Goal: Task Accomplishment & Management: Use online tool/utility

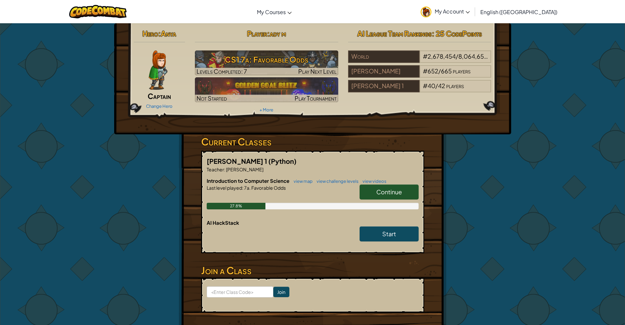
click at [387, 192] on span "Continue" at bounding box center [389, 192] width 26 height 8
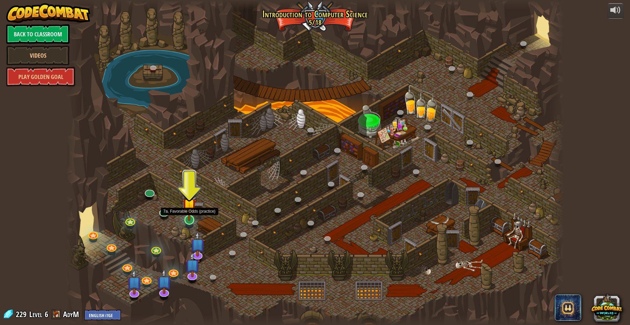
click at [189, 211] on img at bounding box center [188, 205] width 13 height 31
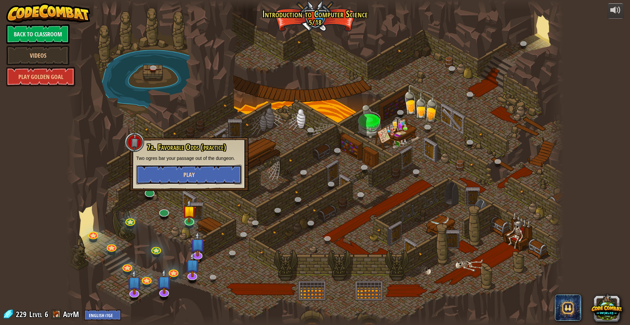
click at [199, 177] on button "Play" at bounding box center [189, 175] width 106 height 20
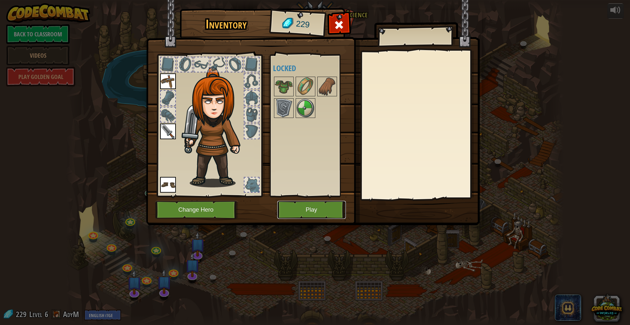
click at [305, 210] on button "Play" at bounding box center [311, 210] width 69 height 18
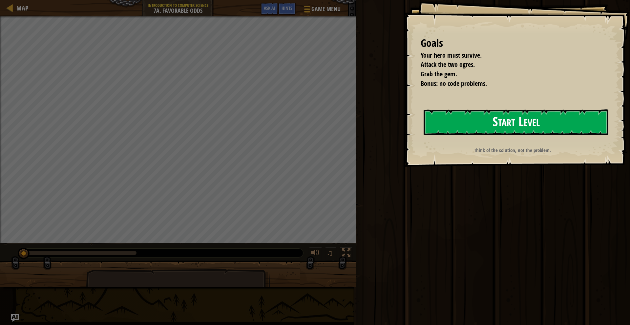
click at [526, 123] on button "Start Level" at bounding box center [516, 123] width 185 height 26
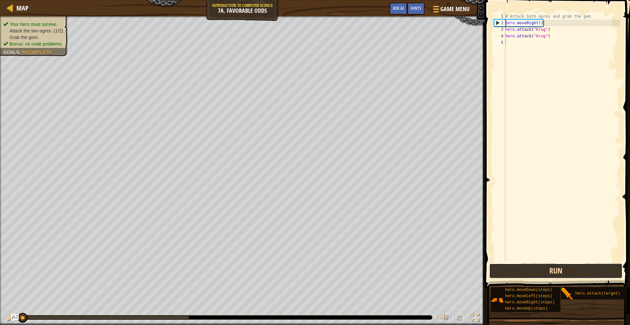
click at [581, 266] on button "Run" at bounding box center [555, 271] width 133 height 15
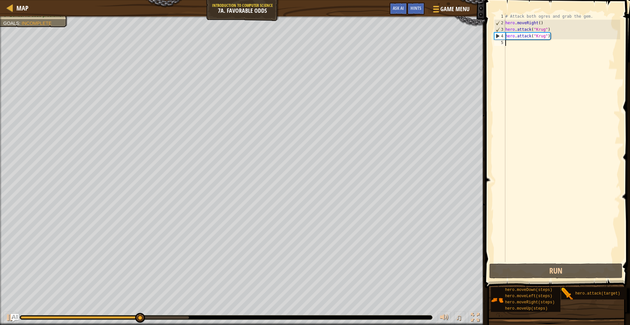
type textarea "m"
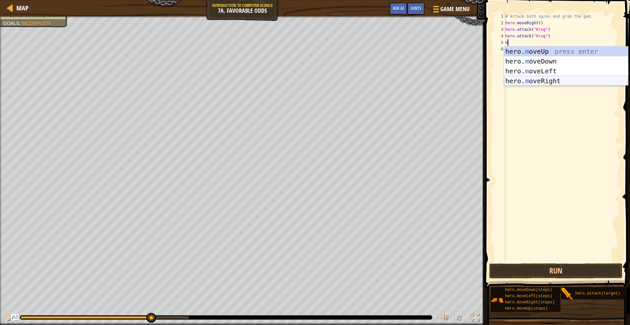
click at [554, 82] on div "hero. m oveUp press enter hero. m oveDown press enter hero. m oveLeft press ent…" at bounding box center [566, 76] width 124 height 59
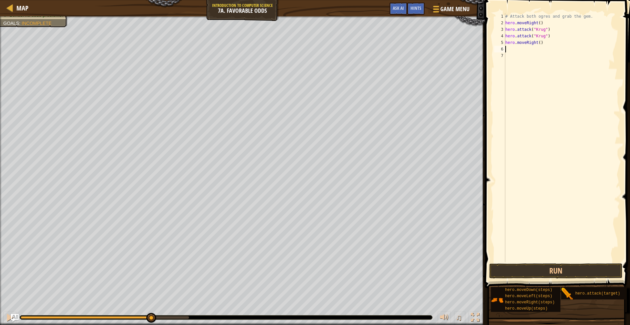
type textarea "m"
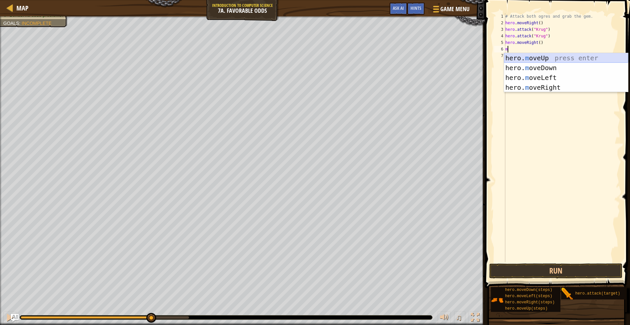
click at [545, 62] on div "hero. m oveUp press enter hero. m oveDown press enter hero. m oveLeft press ent…" at bounding box center [566, 82] width 124 height 59
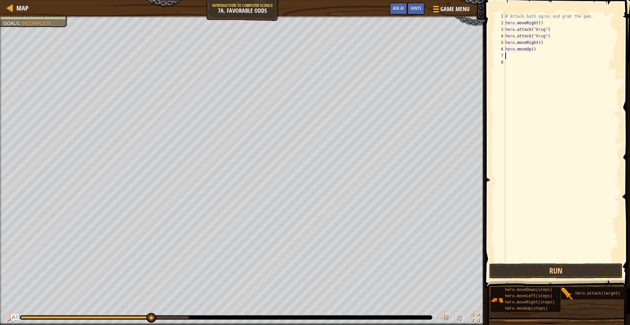
type textarea "m"
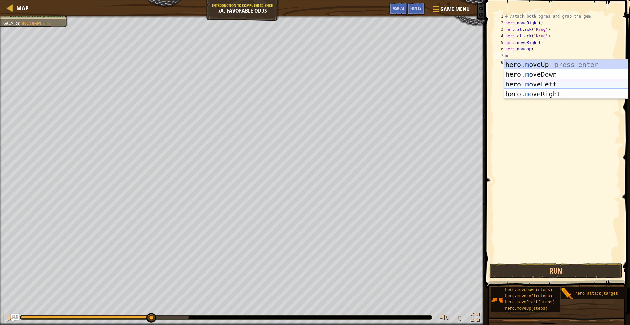
click at [515, 84] on div "hero. m oveUp press enter hero. m oveDown press enter hero. m oveLeft press ent…" at bounding box center [566, 89] width 124 height 59
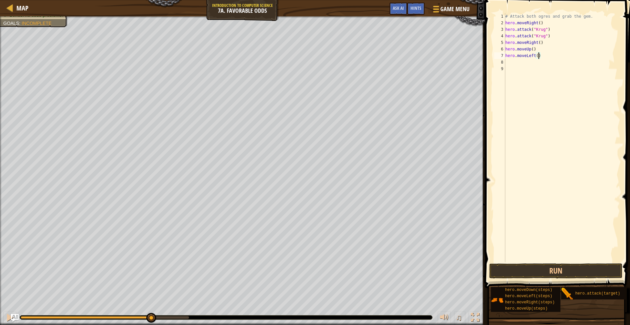
click at [539, 58] on div "# Attack both ogres and grab the gem. hero . moveRight ( ) hero . attack ( "[PE…" at bounding box center [562, 144] width 116 height 262
type textarea "hero.moveLeft(grump)"
click at [564, 266] on button "Run" at bounding box center [555, 271] width 133 height 15
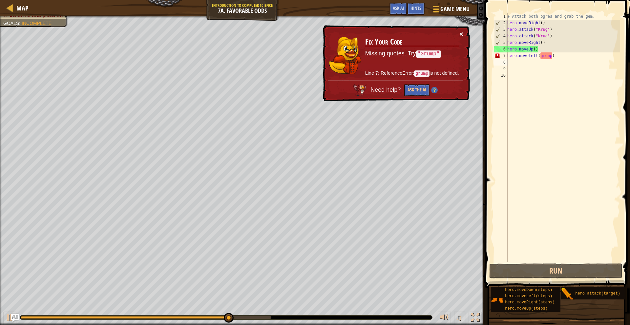
click at [463, 33] on button "×" at bounding box center [461, 34] width 4 height 7
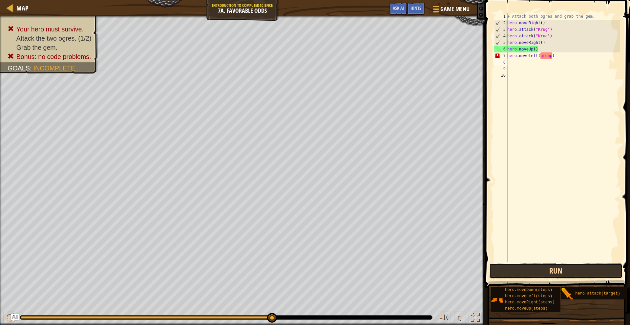
click at [516, 264] on button "Run" at bounding box center [555, 271] width 133 height 15
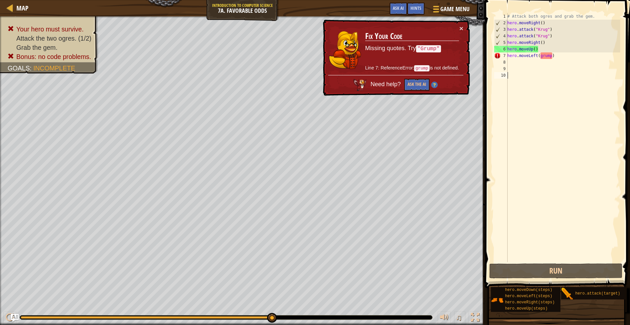
click at [462, 28] on button "×" at bounding box center [461, 28] width 4 height 7
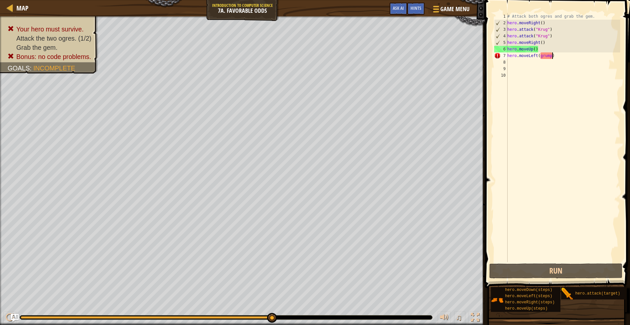
click at [552, 55] on div "# Attack both ogres and grab the gem. hero . moveRight ( ) hero . attack ( "[PE…" at bounding box center [563, 144] width 114 height 262
click at [552, 57] on div "# Attack both ogres and grab the gem. hero . moveRight ( ) hero . attack ( "[PE…" at bounding box center [563, 144] width 114 height 262
drag, startPoint x: 552, startPoint y: 57, endPoint x: 539, endPoint y: 57, distance: 12.1
click at [539, 57] on div "# Attack both ogres and grab the gem. hero . moveRight ( ) hero . attack ( "[PE…" at bounding box center [563, 144] width 114 height 262
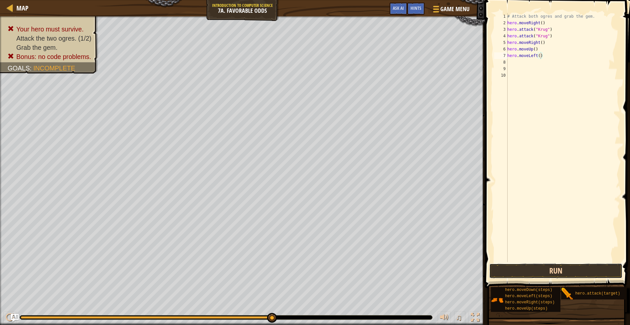
click at [526, 266] on button "Run" at bounding box center [555, 271] width 133 height 15
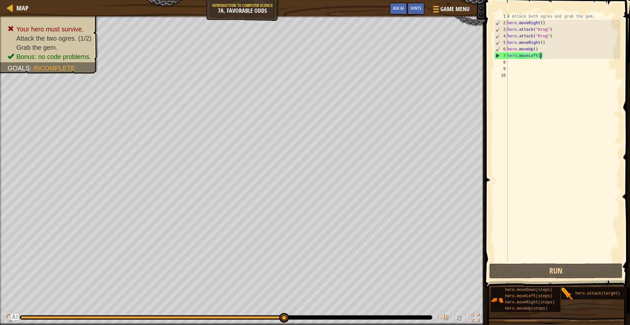
scroll to position [3, 3]
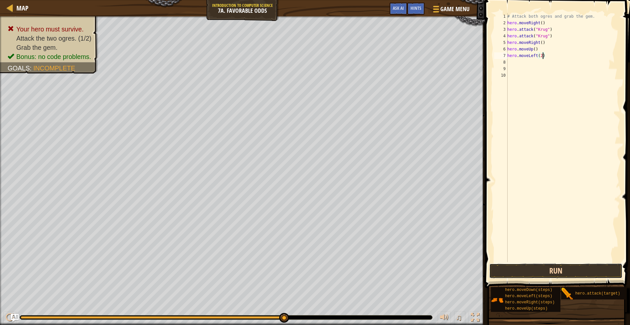
click at [597, 269] on button "Run" at bounding box center [555, 271] width 133 height 15
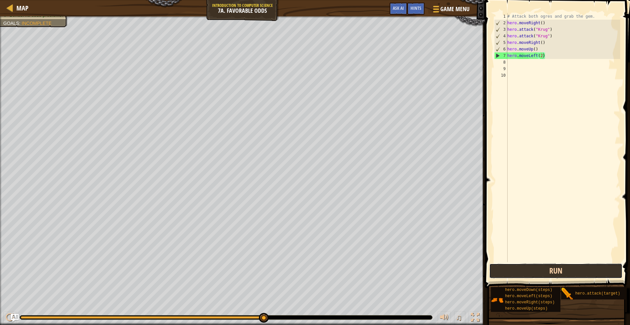
click at [514, 274] on button "Run" at bounding box center [555, 271] width 133 height 15
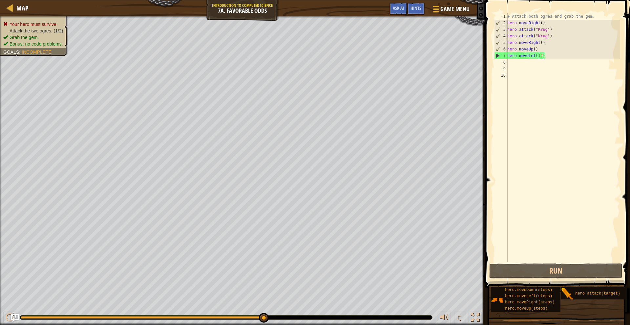
click at [25, 24] on ul "Your hero must survive. Attack the two ogres. (1/2) Grab the gem. Bonus: no cod…" at bounding box center [33, 34] width 61 height 26
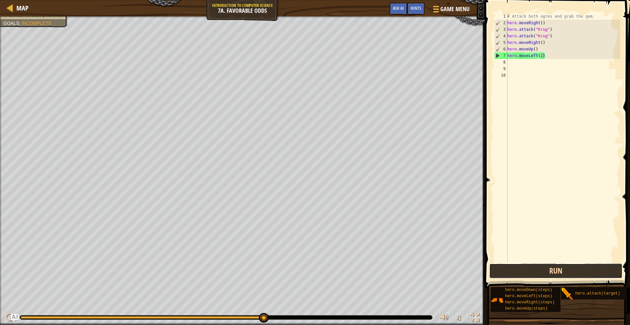
click at [547, 275] on button "Run" at bounding box center [555, 271] width 133 height 15
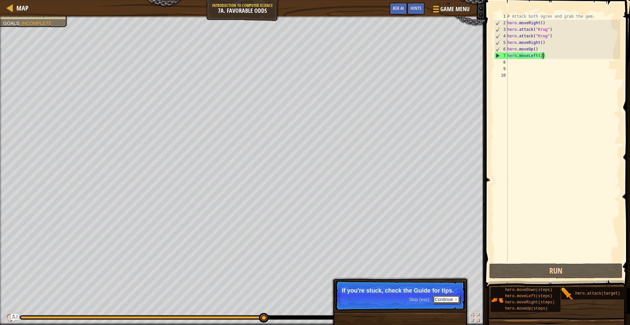
click at [447, 298] on button "Continue" at bounding box center [446, 300] width 27 height 9
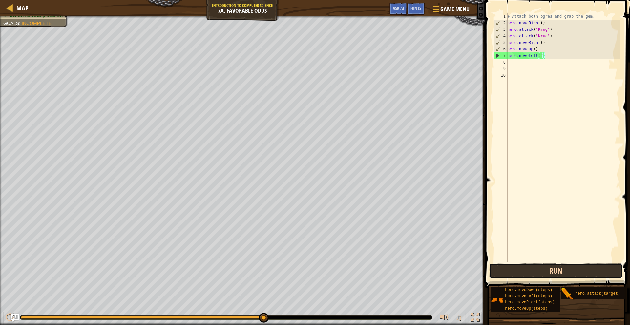
click at [508, 271] on button "Run" at bounding box center [555, 271] width 133 height 15
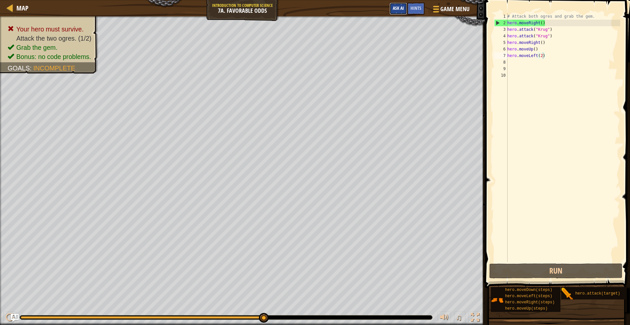
click at [396, 7] on span "Ask AI" at bounding box center [398, 8] width 11 height 6
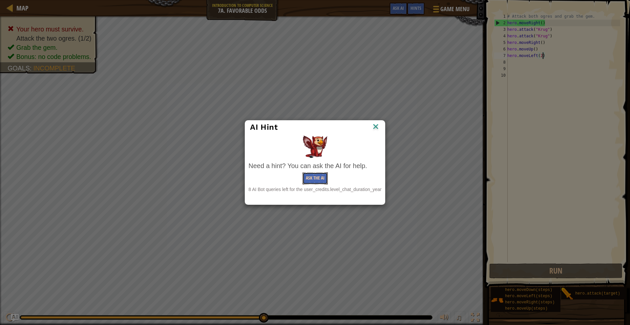
click at [321, 176] on button "Ask the AI" at bounding box center [315, 179] width 25 height 12
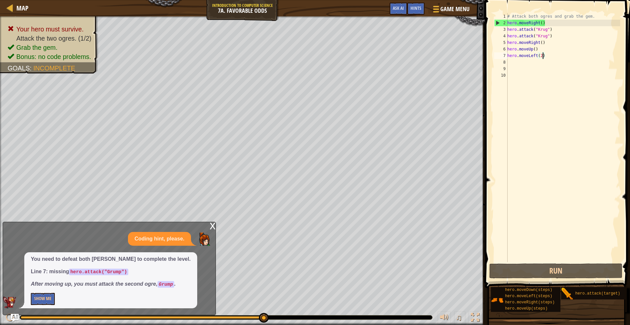
click at [547, 55] on div "# Attack both ogres and grab the gem. hero . moveRight ( ) hero . attack ( "[PE…" at bounding box center [563, 144] width 114 height 262
type textarea "h"
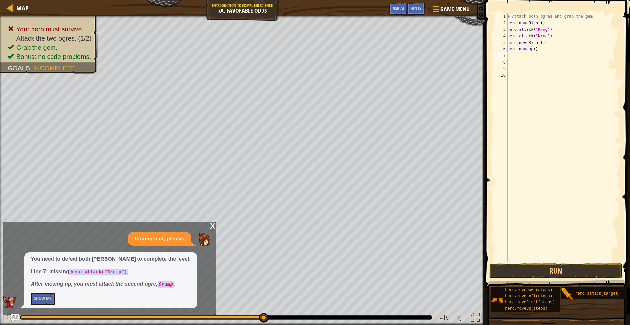
type textarea "hero.moveUp()"
type textarea "hero.attack("grump")"
click at [546, 270] on button "Run" at bounding box center [555, 271] width 133 height 15
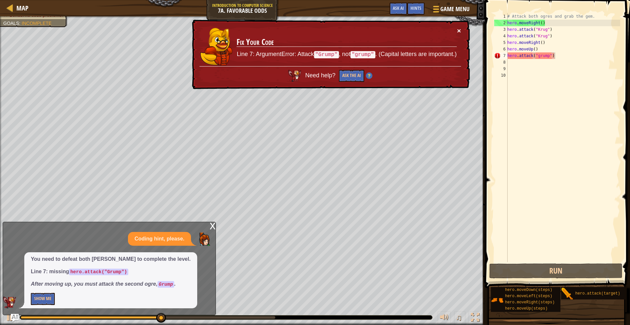
click at [457, 30] on button "×" at bounding box center [459, 30] width 4 height 7
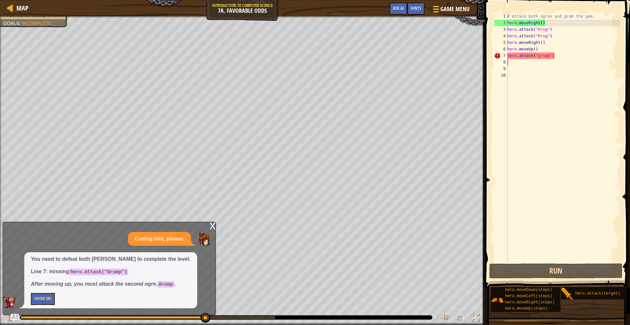
click at [510, 64] on div "# Attack both ogres and grab the gem. hero . moveRight ( ) hero . attack ( "[PE…" at bounding box center [563, 144] width 114 height 262
type textarea "m"
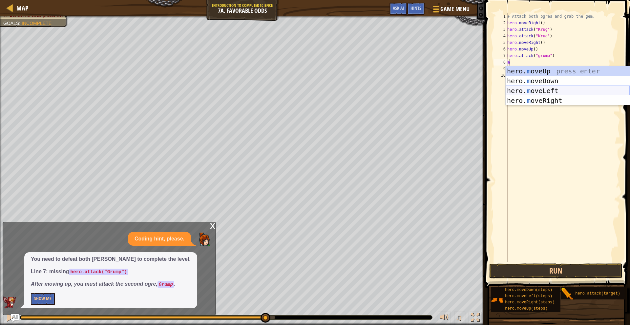
click at [545, 90] on div "hero. m oveUp press enter hero. m oveDown press enter hero. m oveLeft press ent…" at bounding box center [568, 95] width 124 height 59
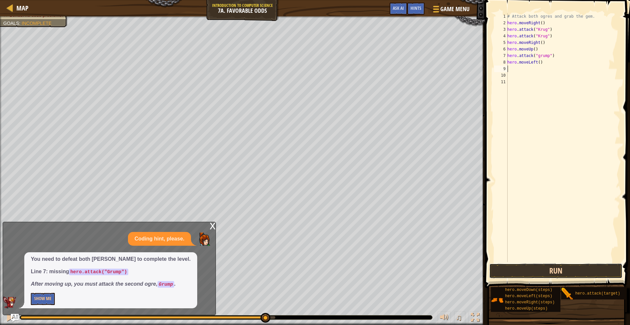
click at [580, 271] on button "Run" at bounding box center [555, 271] width 133 height 15
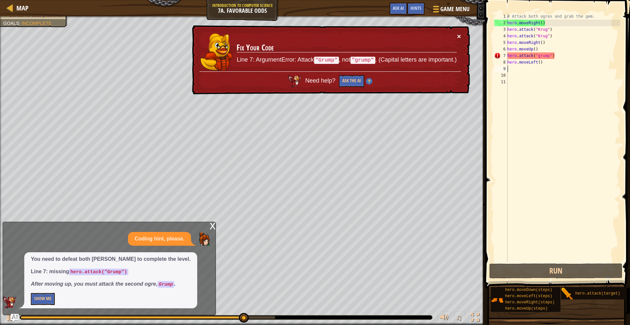
click at [456, 36] on div "× Fix Your Code Line 7: ArgumentError: Attack "Grump" , not "grump" . (Capital …" at bounding box center [330, 60] width 279 height 70
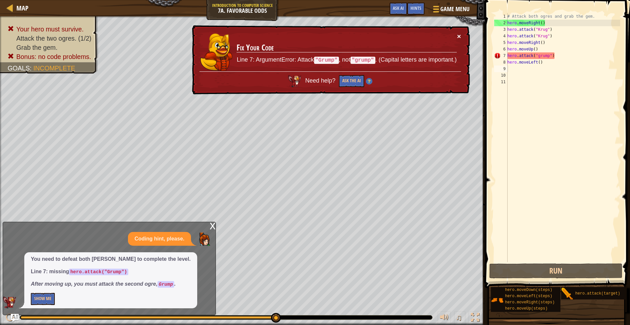
click at [458, 35] on button "×" at bounding box center [459, 36] width 4 height 7
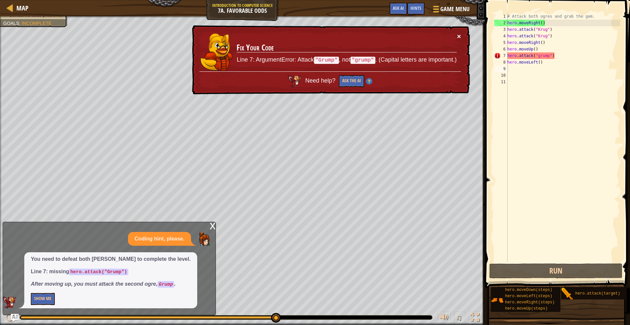
click at [458, 35] on button "×" at bounding box center [459, 36] width 4 height 7
drag, startPoint x: 555, startPoint y: 56, endPoint x: 507, endPoint y: 54, distance: 48.6
click at [507, 54] on div "1 2 3 4 5 6 7 8 9 10 11 # Attack both [PERSON_NAME] and grab the gem. hero . mo…" at bounding box center [556, 137] width 127 height 249
type textarea "hero.moveLeft()"
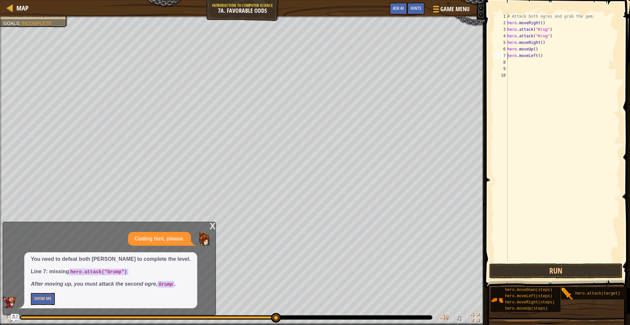
click at [508, 61] on div "# Attack both ogres and grab the gem. hero . moveRight ( ) hero . attack ( "[PE…" at bounding box center [563, 144] width 114 height 262
paste textarea "x"
type textarea "x"
click at [515, 120] on div "# Attack both ogres and grab the gem. hero . moveRight ( ) hero . attack ( "[PE…" at bounding box center [563, 144] width 114 height 262
drag, startPoint x: 515, startPoint y: 119, endPoint x: 549, endPoint y: 121, distance: 33.2
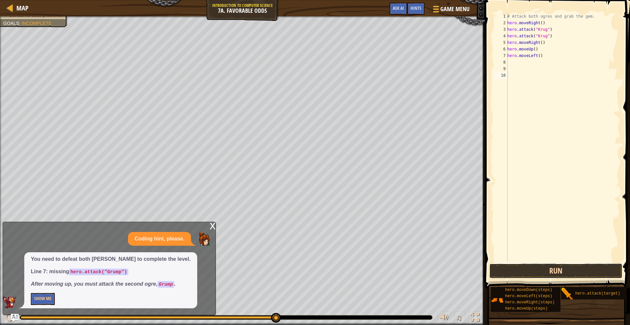
drag, startPoint x: 543, startPoint y: 268, endPoint x: 539, endPoint y: 266, distance: 4.1
click at [543, 268] on button "Run" at bounding box center [555, 271] width 133 height 15
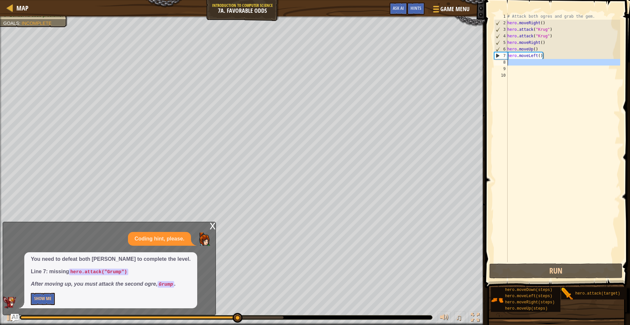
click at [507, 62] on div "8" at bounding box center [500, 62] width 13 height 7
click at [507, 63] on div "1 2 3 4 5 6 7 8 9 10 # Attack both [PERSON_NAME] and grab the gem. hero . moveR…" at bounding box center [556, 137] width 127 height 249
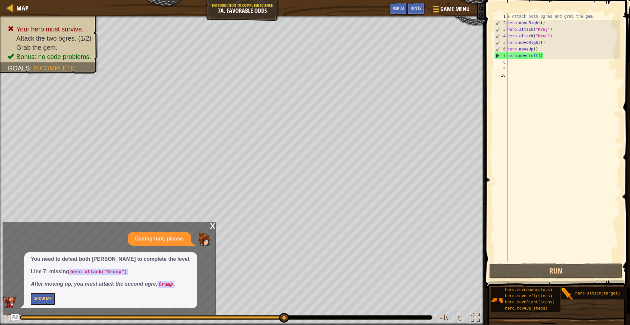
type textarea "m"
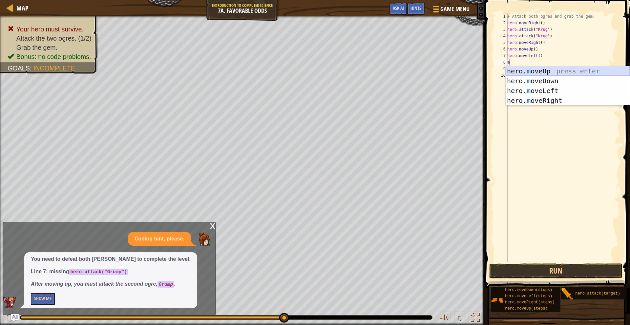
click at [607, 72] on div "hero. m oveUp press enter hero. m oveDown press enter hero. m oveLeft press ent…" at bounding box center [568, 95] width 124 height 59
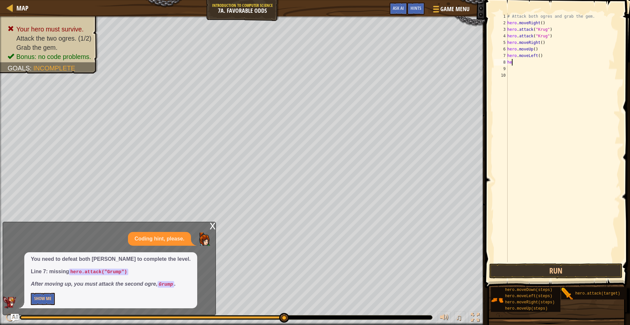
type textarea "h"
type textarea "hreo.attaack"
type textarea "9"
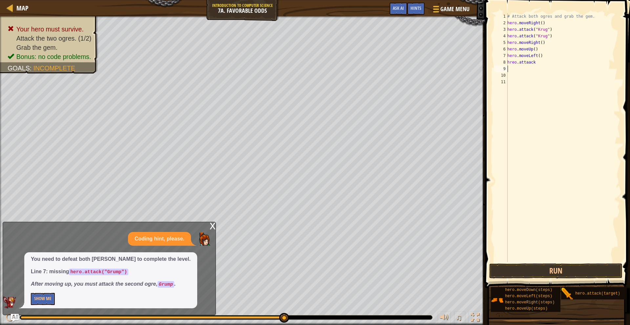
scroll to position [3, 0]
click at [538, 60] on div "# Attack both ogres and grab the gem. hero . moveRight ( ) hero . attack ( "[PE…" at bounding box center [563, 144] width 114 height 262
click at [537, 61] on div "# Attack both ogres and grab the gem. hero . moveRight ( ) hero . attack ( "[PE…" at bounding box center [563, 144] width 114 height 262
type textarea "hreo.attaack("Grump")"
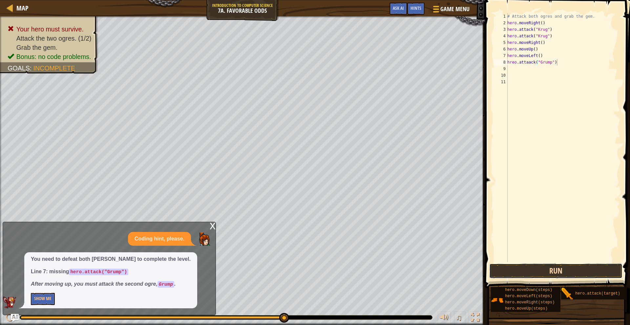
click at [560, 266] on button "Run" at bounding box center [555, 271] width 133 height 15
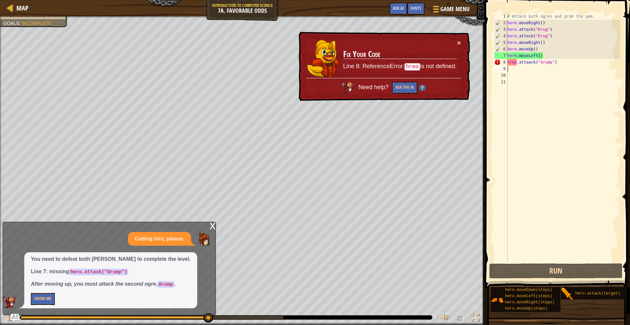
click at [511, 70] on div "# Attack both ogres and grab the gem. hero . moveRight ( ) hero . attack ( "[PE…" at bounding box center [563, 144] width 114 height 262
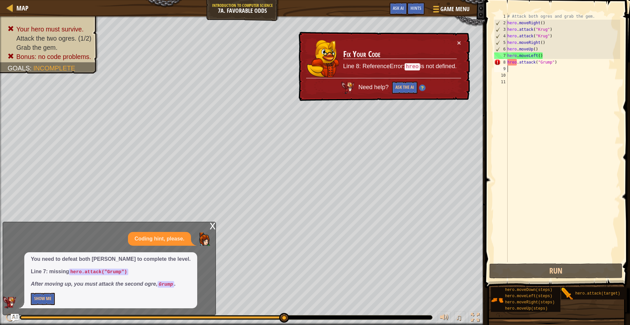
type textarea "m"
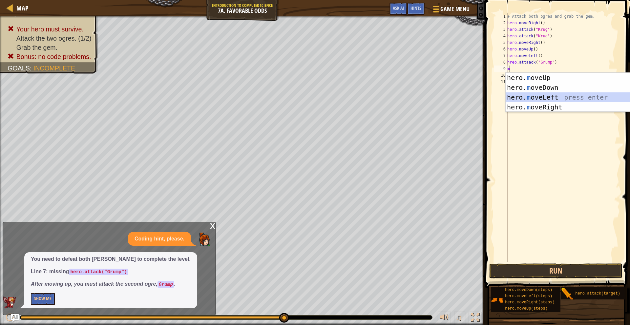
click at [557, 97] on div "hero. m oveUp press enter hero. m oveDown press enter hero. m oveLeft press ent…" at bounding box center [568, 102] width 124 height 59
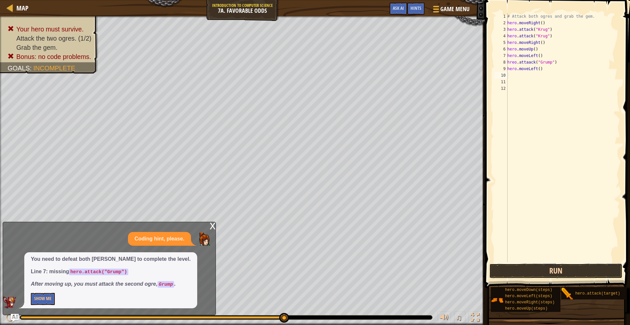
click at [536, 272] on button "Run" at bounding box center [555, 271] width 133 height 15
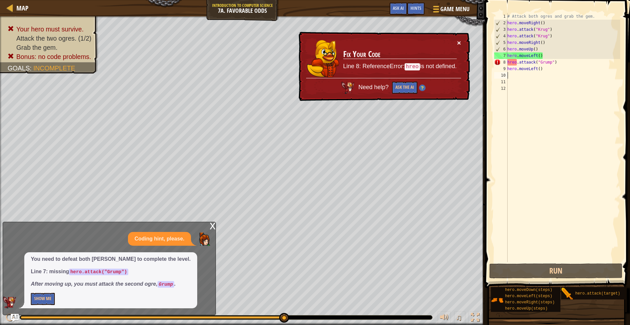
click at [459, 40] on button "×" at bounding box center [459, 42] width 4 height 7
click at [461, 42] on div "× Fix Your Code Line 8: ReferenceError: hreo is not defined. Need help? Ask the…" at bounding box center [383, 67] width 173 height 70
click at [459, 42] on button "×" at bounding box center [459, 43] width 4 height 7
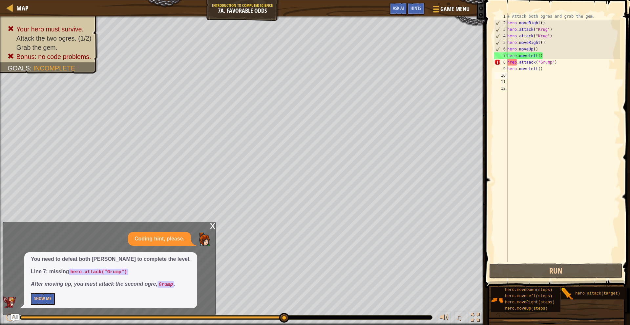
drag, startPoint x: 630, startPoint y: 235, endPoint x: 629, endPoint y: 244, distance: 9.6
click at [625, 245] on span at bounding box center [558, 135] width 150 height 308
click at [547, 265] on button "Run" at bounding box center [555, 271] width 133 height 15
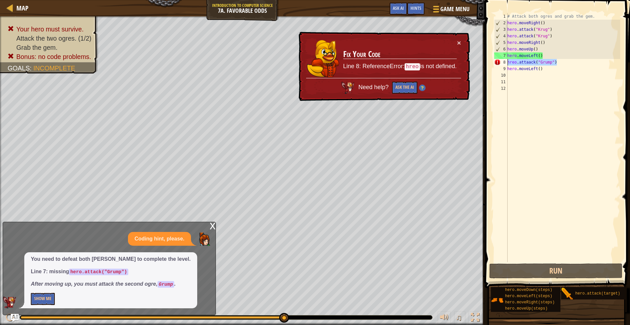
drag, startPoint x: 561, startPoint y: 63, endPoint x: 503, endPoint y: 62, distance: 58.1
click at [503, 62] on div "1 2 3 4 5 6 7 8 9 10 11 12 # Attack both [PERSON_NAME] and grab the gem. hero .…" at bounding box center [556, 137] width 127 height 249
type textarea "hreo.attaack("Grump")"
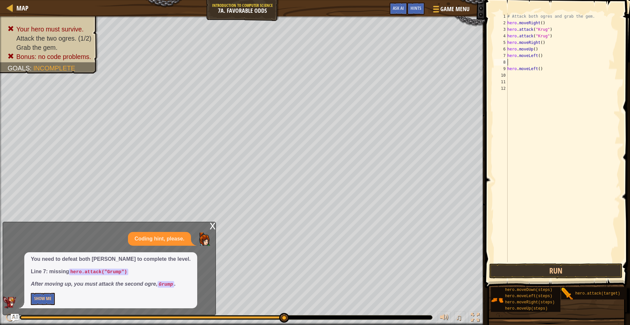
type textarea "hero.moveLeft()"
click at [564, 270] on button "Run" at bounding box center [555, 271] width 133 height 15
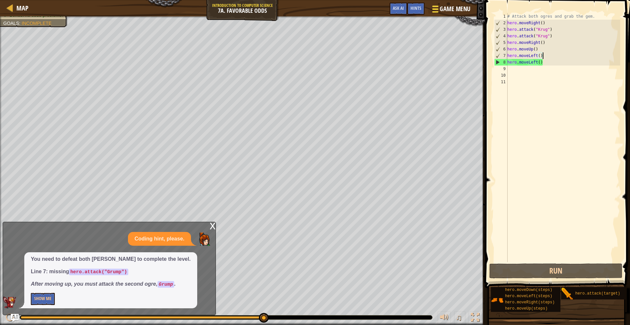
click at [435, 6] on span at bounding box center [435, 6] width 6 height 1
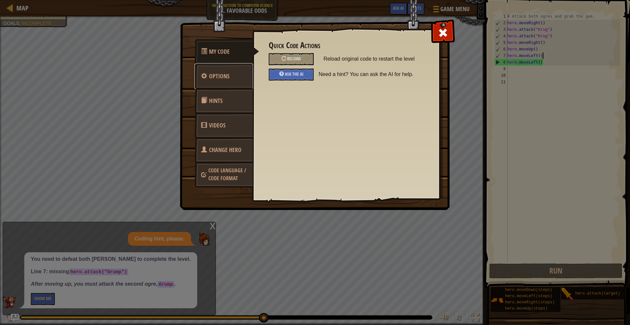
click at [207, 77] on link "Options" at bounding box center [224, 77] width 58 height 26
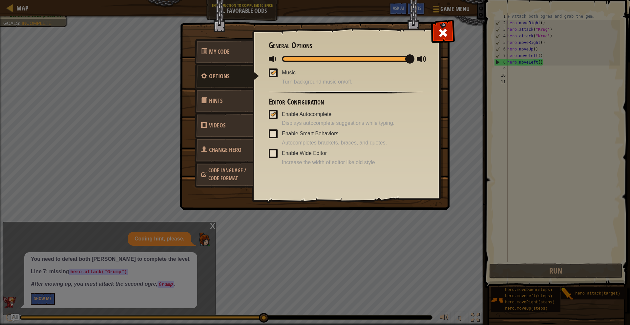
click at [213, 99] on span "Hints" at bounding box center [215, 101] width 13 height 8
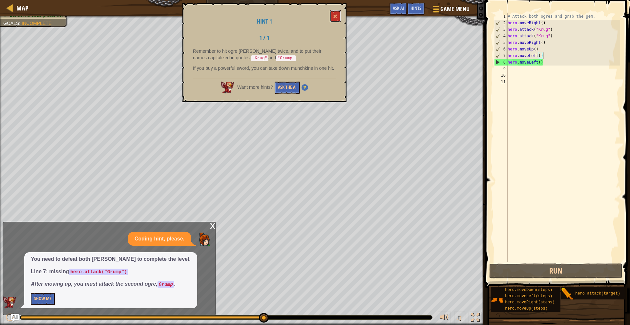
click at [333, 15] on button at bounding box center [335, 16] width 11 height 12
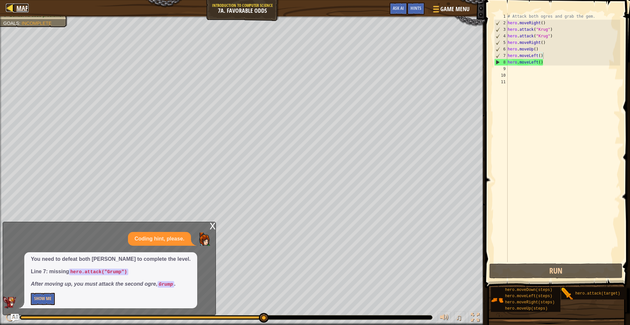
click at [17, 8] on span "Map" at bounding box center [22, 8] width 12 height 9
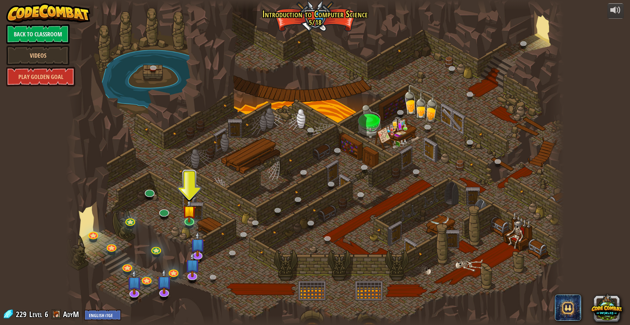
drag, startPoint x: 123, startPoint y: 61, endPoint x: 181, endPoint y: 105, distance: 73.2
click at [179, 95] on div at bounding box center [315, 162] width 498 height 325
click at [97, 234] on link at bounding box center [92, 233] width 13 height 13
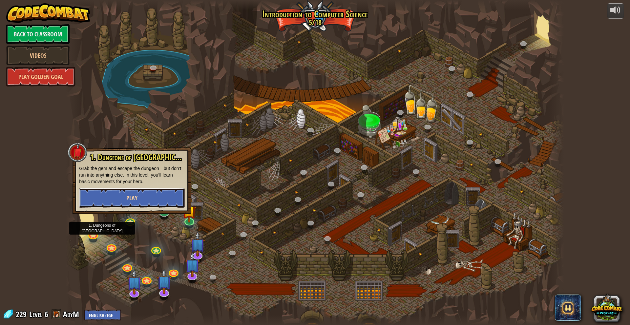
click at [113, 196] on button "Play" at bounding box center [132, 198] width 106 height 20
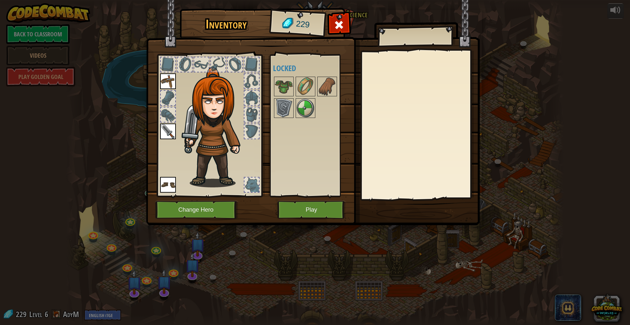
drag, startPoint x: 227, startPoint y: 204, endPoint x: 286, endPoint y: 216, distance: 60.8
click at [286, 216] on div "Inventory 229 Available Equip Equip Equip (double-click to equip) Locked Equip …" at bounding box center [315, 118] width 334 height 217
click at [291, 213] on button "Play" at bounding box center [311, 210] width 69 height 18
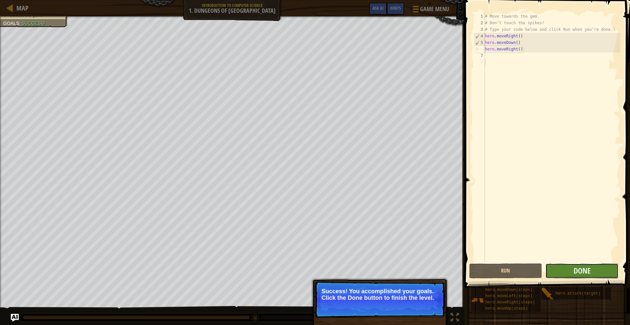
click at [560, 264] on button "Done" at bounding box center [581, 271] width 73 height 15
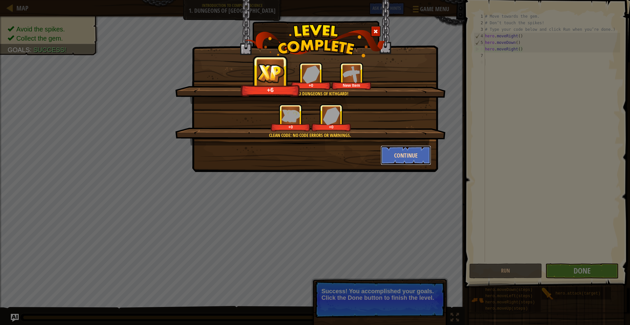
click at [407, 158] on button "Continue" at bounding box center [406, 156] width 51 height 20
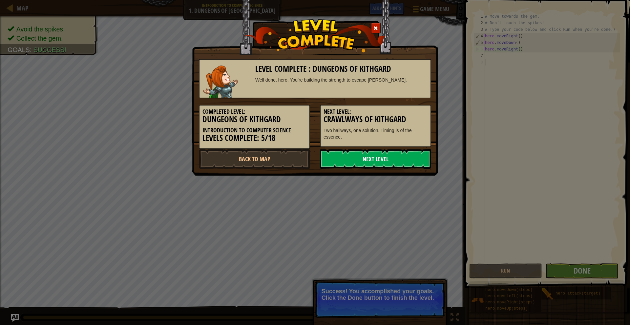
drag, startPoint x: 372, startPoint y: 155, endPoint x: 367, endPoint y: 157, distance: 5.0
click at [372, 155] on link "Next Level" at bounding box center [375, 159] width 111 height 20
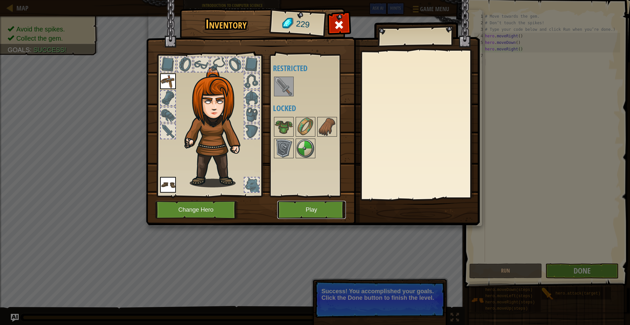
click at [331, 203] on button "Play" at bounding box center [311, 210] width 69 height 18
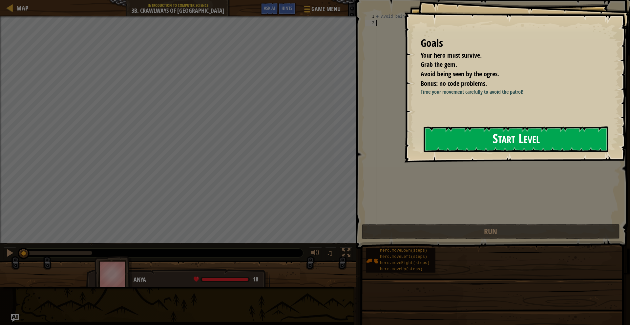
click at [450, 140] on button "Start Level" at bounding box center [516, 140] width 185 height 26
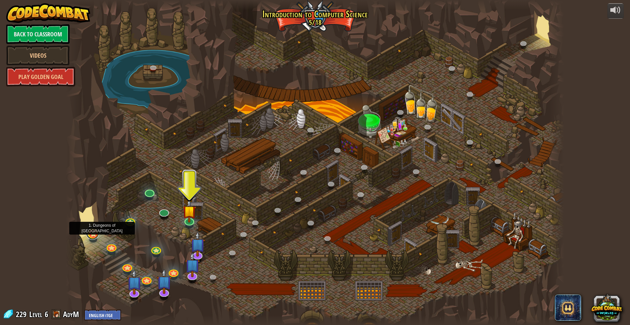
click at [96, 234] on link at bounding box center [92, 233] width 13 height 13
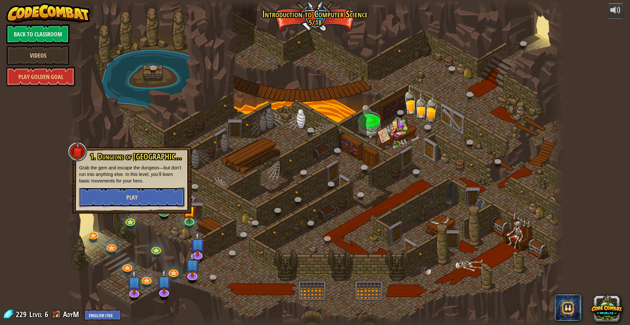
click at [150, 199] on button "Play" at bounding box center [132, 198] width 106 height 20
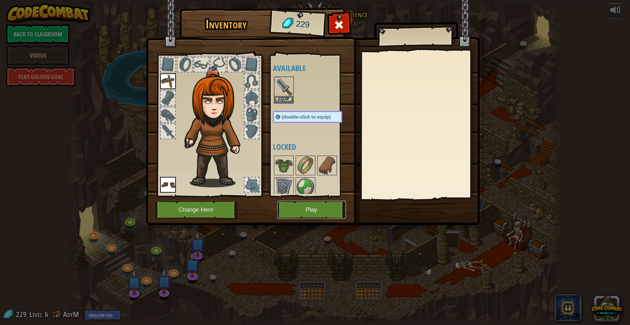
click at [296, 213] on button "Play" at bounding box center [311, 210] width 69 height 18
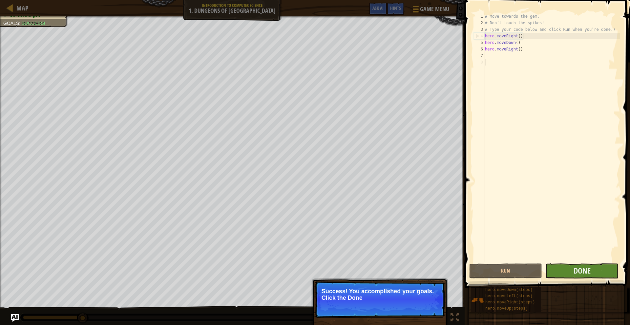
click at [576, 228] on div "# Move towards the gem. # Don’t touch the spikes! # Type your code below and cl…" at bounding box center [552, 144] width 136 height 262
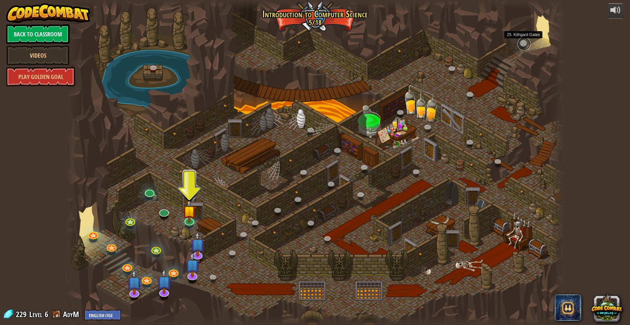
click at [524, 40] on link at bounding box center [523, 43] width 13 height 13
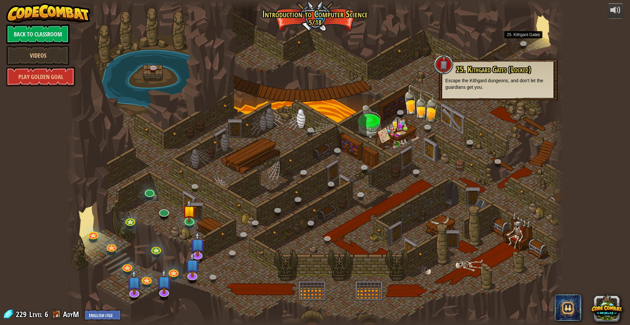
click at [475, 83] on p "Escape the Kithgard dungeons, and don't let the guardians get you." at bounding box center [498, 83] width 106 height 13
click at [191, 220] on img at bounding box center [188, 205] width 13 height 31
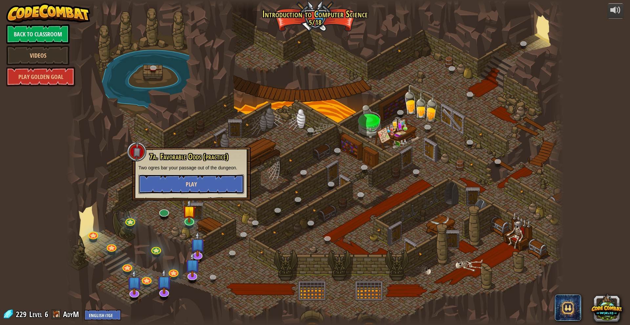
click at [150, 186] on button "Play" at bounding box center [191, 185] width 106 height 20
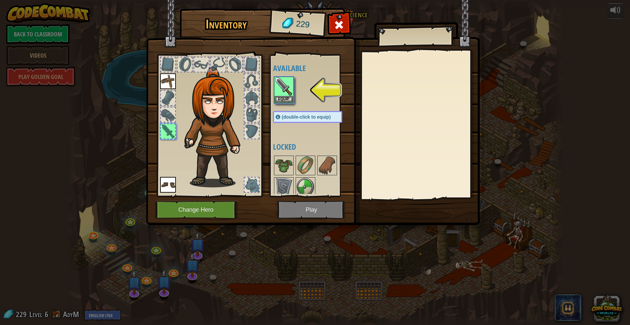
click at [307, 205] on img at bounding box center [313, 107] width 334 height 238
click at [279, 97] on button "Equip" at bounding box center [284, 99] width 18 height 7
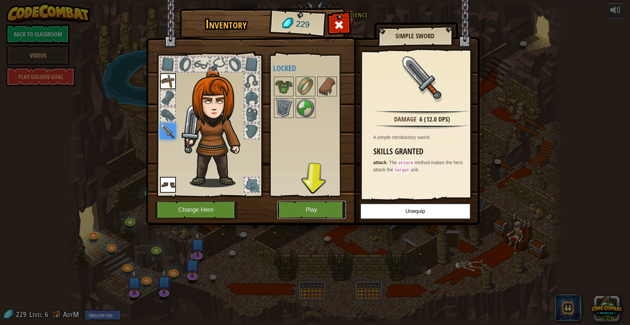
click at [322, 202] on button "Play" at bounding box center [311, 210] width 69 height 18
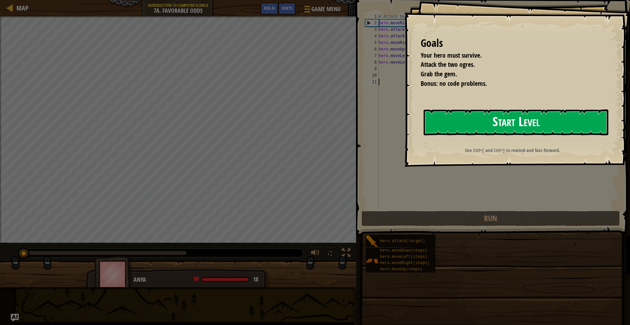
drag, startPoint x: 474, startPoint y: 118, endPoint x: 473, endPoint y: 123, distance: 4.3
click at [473, 123] on button "Start Level" at bounding box center [516, 123] width 185 height 26
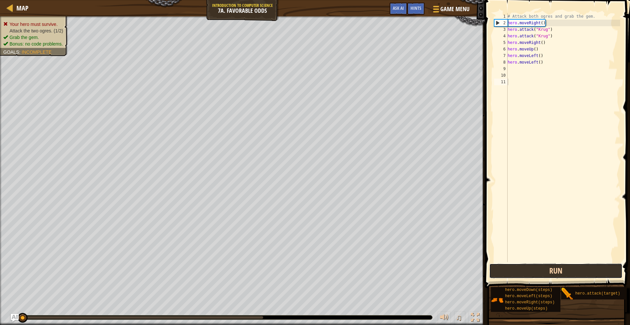
click at [578, 271] on button "Run" at bounding box center [555, 271] width 133 height 15
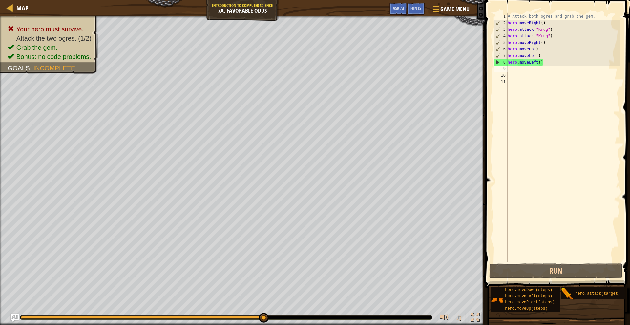
type textarea "hero.moveLeft()"
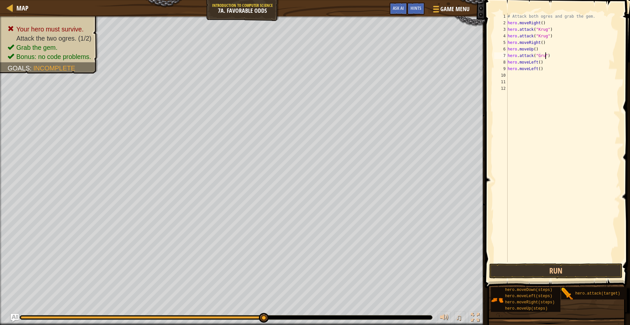
scroll to position [3, 3]
type textarea "hero.attack("Grump")"
click at [580, 273] on button "Run" at bounding box center [555, 271] width 133 height 15
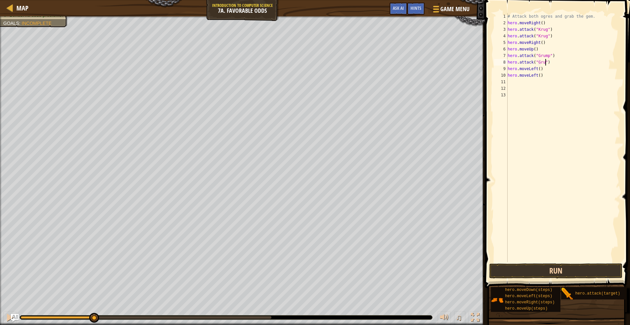
scroll to position [3, 3]
type textarea "hero.attack("Grump")"
click at [605, 274] on button "Run" at bounding box center [555, 271] width 133 height 15
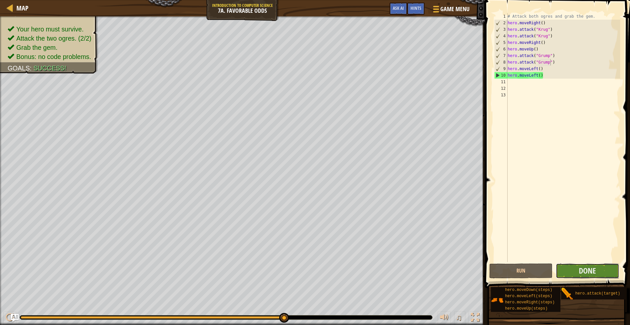
click at [571, 264] on button "Done" at bounding box center [587, 271] width 63 height 15
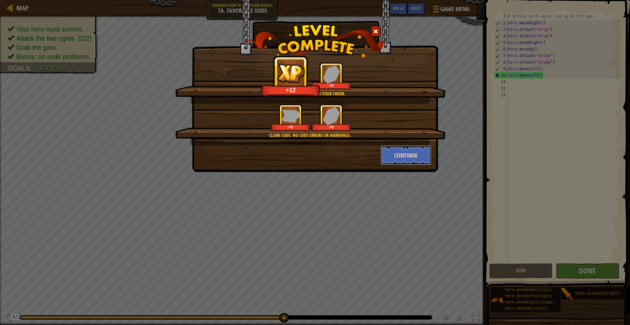
drag, startPoint x: 387, startPoint y: 150, endPoint x: 393, endPoint y: 162, distance: 14.5
click at [393, 162] on button "Continue" at bounding box center [406, 156] width 51 height 20
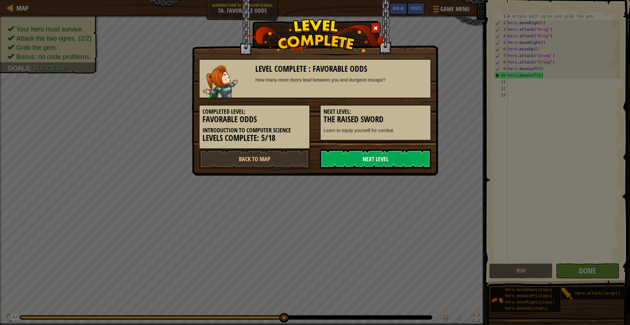
click at [395, 155] on link "Next Level" at bounding box center [375, 159] width 111 height 20
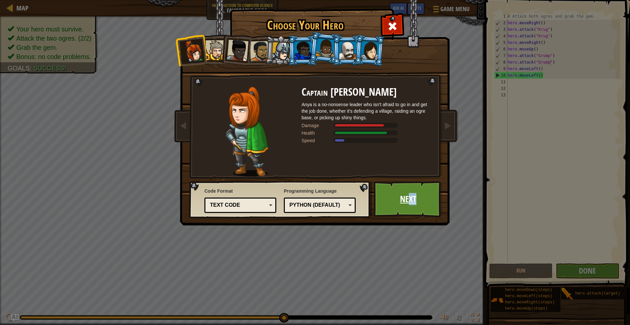
click at [405, 208] on link "Next" at bounding box center [408, 199] width 69 height 36
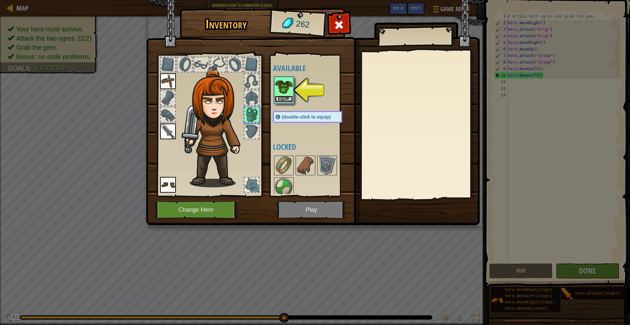
click at [283, 100] on button "Equip" at bounding box center [284, 99] width 18 height 7
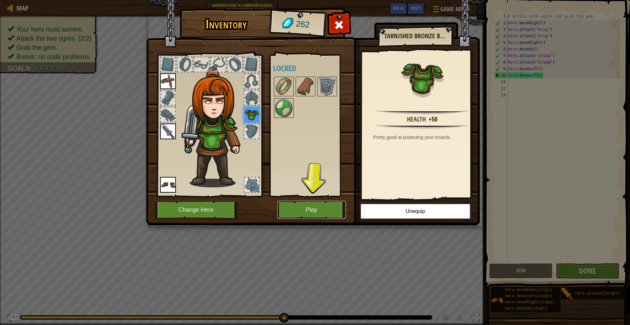
click at [314, 208] on button "Play" at bounding box center [311, 210] width 69 height 18
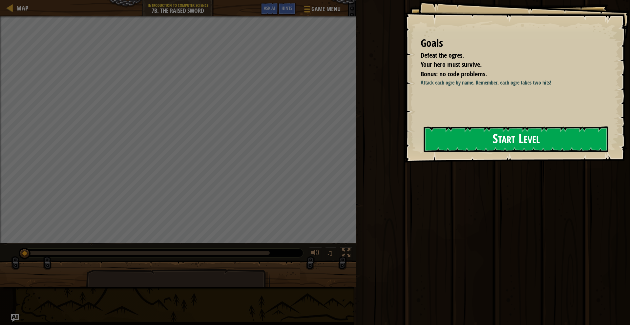
drag, startPoint x: 518, startPoint y: 141, endPoint x: 517, endPoint y: 136, distance: 4.6
click at [517, 139] on button "Start Level" at bounding box center [516, 140] width 185 height 26
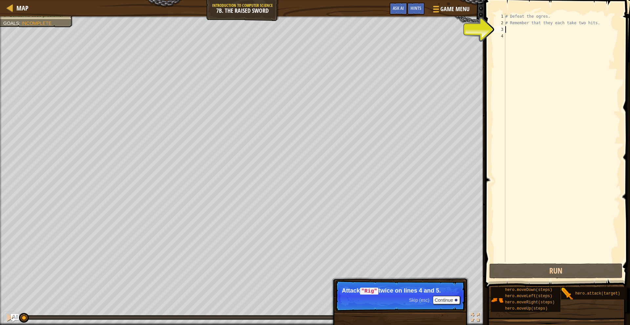
type textarea "# Remember that they each take two hits."
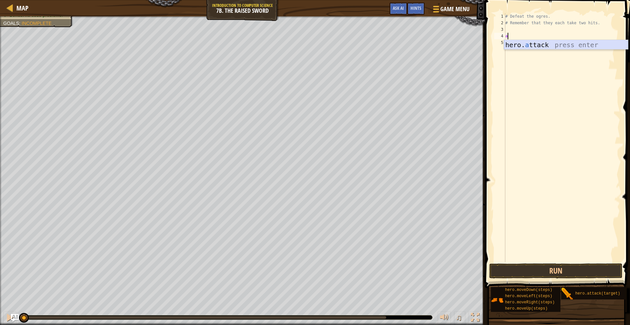
click at [571, 48] on div "hero. a ttack press enter" at bounding box center [566, 55] width 124 height 30
type textarea "hero.attack("Rig")"
click at [509, 44] on div "# Defeat the ogres. # Remember that they each take two hits. hero . attack ( "R…" at bounding box center [562, 144] width 116 height 262
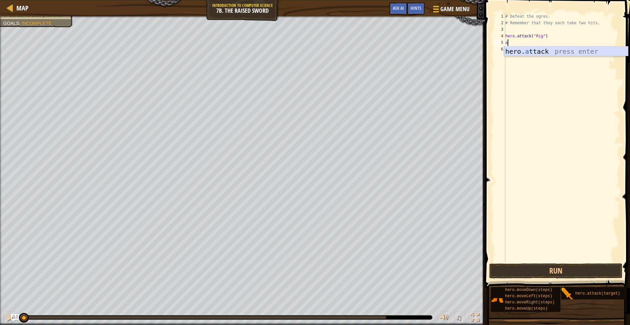
click at [509, 50] on div "hero. a ttack press enter" at bounding box center [566, 62] width 124 height 30
type textarea "hero.attack("Gurt")"
click at [506, 49] on div "# Defeat the ogres. # Remember that they each take two hits. hero . attack ( "R…" at bounding box center [562, 144] width 116 height 262
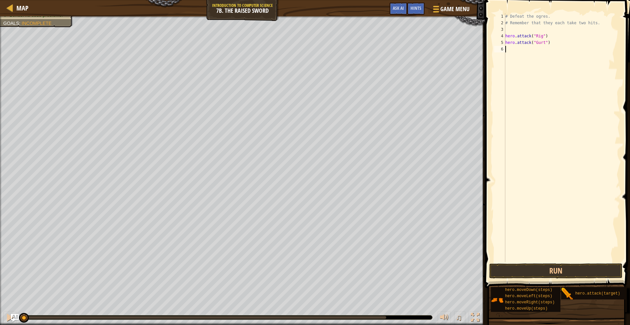
scroll to position [3, 0]
drag, startPoint x: 533, startPoint y: 59, endPoint x: 539, endPoint y: 49, distance: 12.0
click at [533, 58] on div "hero. a ttack press enter" at bounding box center [566, 68] width 124 height 30
type textarea "hero.attack("Act")"
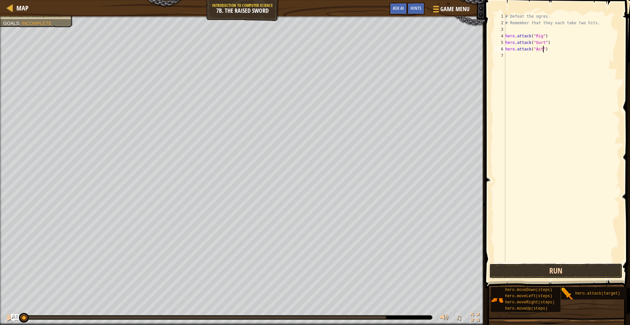
click at [564, 268] on button "Run" at bounding box center [555, 271] width 133 height 15
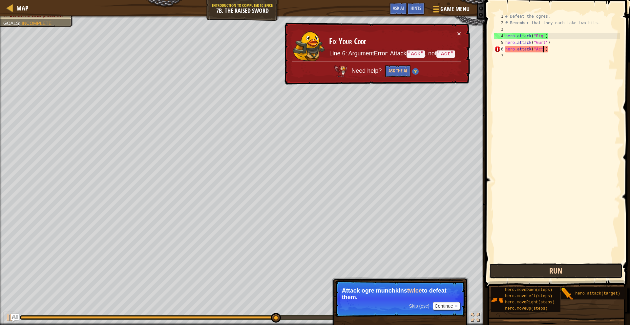
click at [510, 274] on button "Run" at bounding box center [555, 271] width 133 height 15
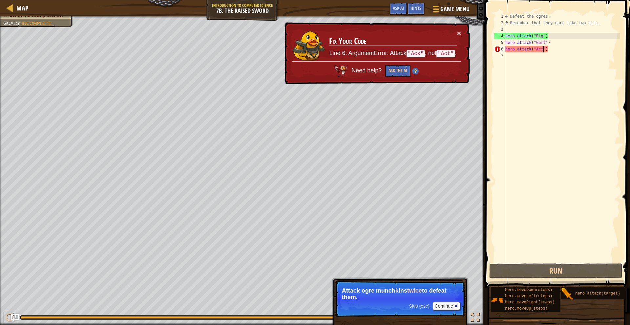
click at [1, 5] on div "Map Introduction to Computer Science 7b. The Raised Sword Game Menu Done Hints …" at bounding box center [315, 162] width 630 height 325
